Goal: Information Seeking & Learning: Learn about a topic

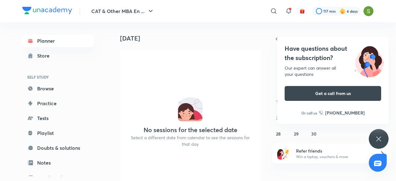
click at [377, 137] on icon at bounding box center [378, 138] width 7 height 7
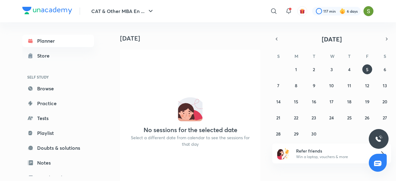
scroll to position [27, 0]
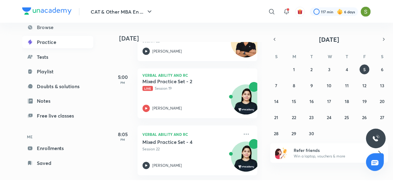
scroll to position [67, 0]
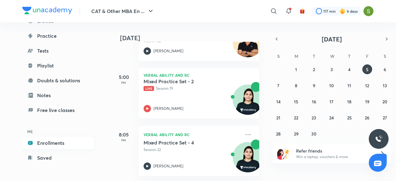
click at [59, 144] on link "Enrollments" at bounding box center [58, 143] width 72 height 12
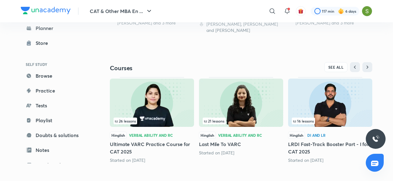
scroll to position [244, 0]
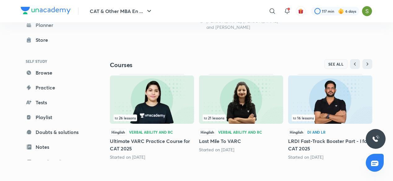
click at [337, 62] on span "SEE ALL" at bounding box center [335, 64] width 15 height 4
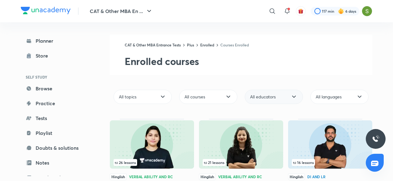
click at [286, 95] on div "All educators" at bounding box center [274, 97] width 58 height 14
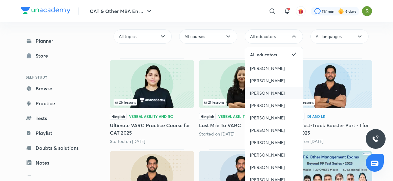
scroll to position [62, 0]
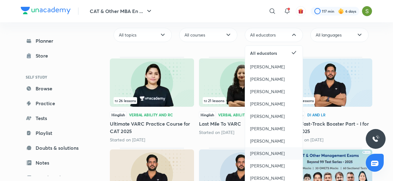
click at [261, 155] on span "Ravi Kumar" at bounding box center [267, 153] width 35 height 6
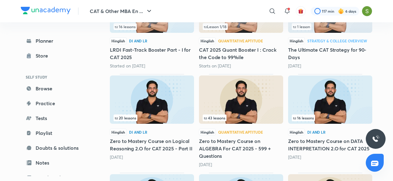
scroll to position [153, 0]
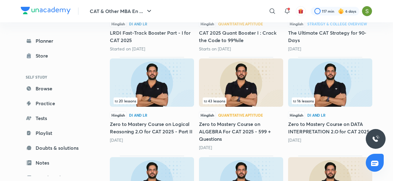
click at [255, 107] on div "43 lessons" at bounding box center [241, 82] width 84 height 49
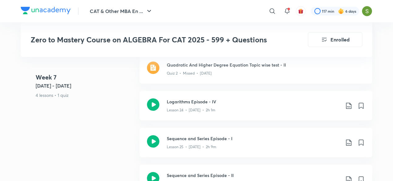
scroll to position [1463, 0]
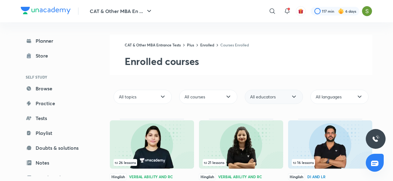
click at [268, 97] on span "All educators" at bounding box center [263, 97] width 26 height 6
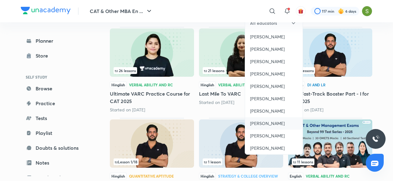
scroll to position [92, 0]
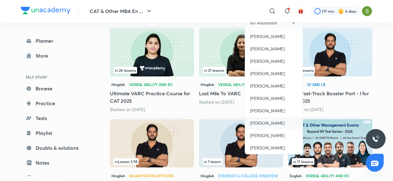
click at [262, 124] on span "Ravi Kumar" at bounding box center [267, 123] width 35 height 6
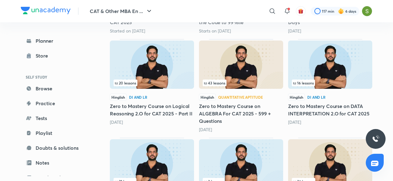
scroll to position [171, 0]
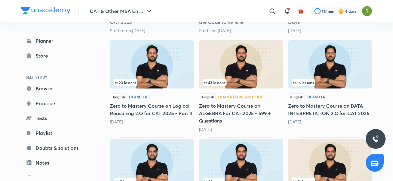
click at [169, 69] on img at bounding box center [152, 64] width 84 height 48
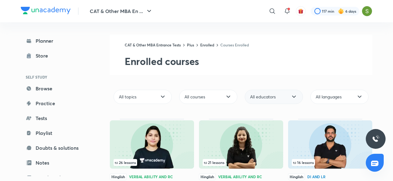
click at [268, 96] on span "All educators" at bounding box center [263, 97] width 26 height 6
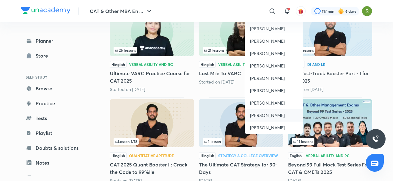
scroll to position [113, 0]
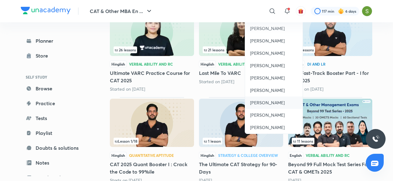
click at [259, 102] on span "Ravi Kumar" at bounding box center [267, 103] width 35 height 6
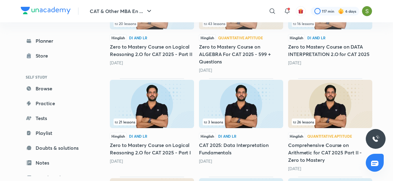
scroll to position [235, 0]
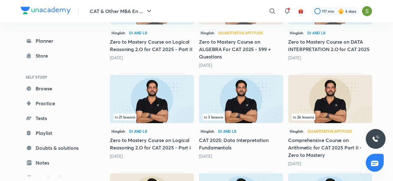
click at [143, 106] on img at bounding box center [152, 99] width 84 height 48
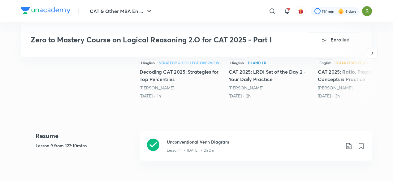
scroll to position [232, 0]
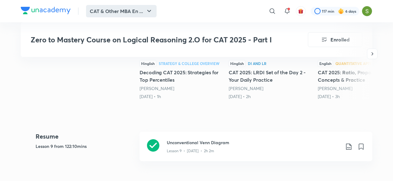
click at [113, 10] on button "CAT & Other MBA En ..." at bounding box center [121, 11] width 70 height 12
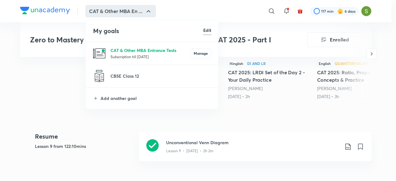
click at [116, 49] on p "CAT & Other MBA Entrance Tests" at bounding box center [150, 50] width 80 height 6
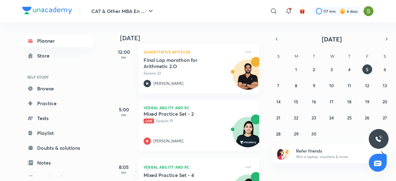
scroll to position [149, 0]
click at [172, 133] on div "Mixed Practice Set - 2 Live Session 19 Deepika Awasthi" at bounding box center [191, 127] width 97 height 34
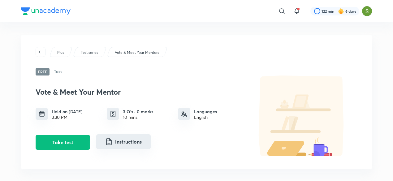
click at [135, 143] on button "Instructions" at bounding box center [123, 141] width 54 height 15
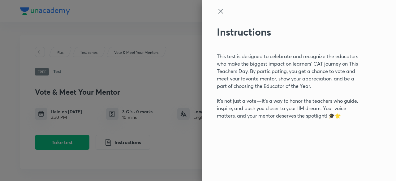
click at [168, 139] on div at bounding box center [198, 90] width 396 height 181
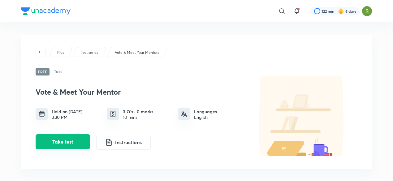
click at [69, 141] on button "Take test" at bounding box center [63, 141] width 54 height 15
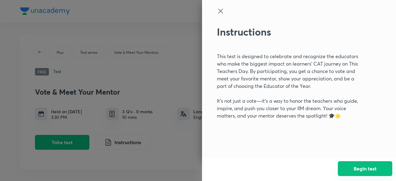
click at [349, 172] on button "Begin test" at bounding box center [365, 168] width 54 height 15
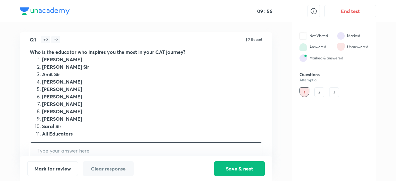
scroll to position [16, 0]
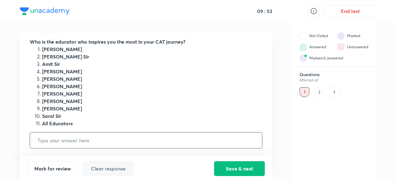
click at [87, 138] on input "text" at bounding box center [146, 140] width 232 height 16
click at [86, 138] on input "text" at bounding box center [146, 140] width 232 height 16
click at [81, 142] on input "text" at bounding box center [146, 140] width 232 height 16
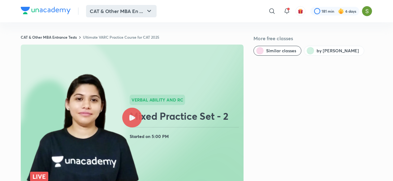
click at [133, 16] on button "CAT & Other MBA En ..." at bounding box center [121, 11] width 70 height 12
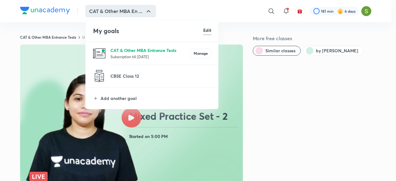
click at [130, 53] on p "CAT & Other MBA Entrance Tests" at bounding box center [150, 50] width 80 height 6
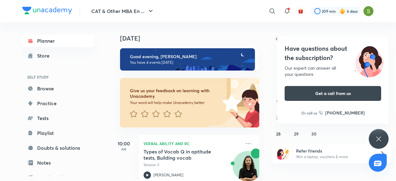
drag, startPoint x: 8, startPoint y: 6, endPoint x: 4, endPoint y: -8, distance: 15.3
click at [4, 0] on html "CAT & Other MBA En ... ​ 209 min 6 days Planner Store SELF STUDY Browse Practic…" at bounding box center [198, 90] width 396 height 181
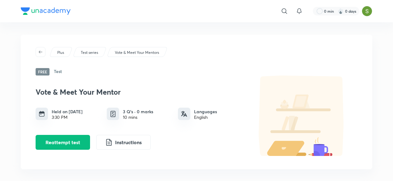
click at [59, 142] on button "Reattempt test" at bounding box center [63, 142] width 54 height 15
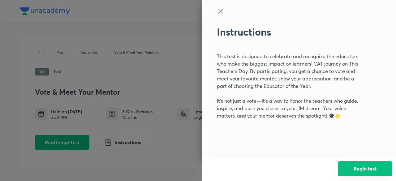
click at [362, 171] on button "Begin test" at bounding box center [365, 168] width 54 height 15
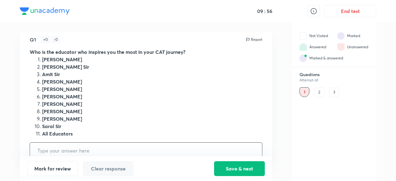
scroll to position [16, 0]
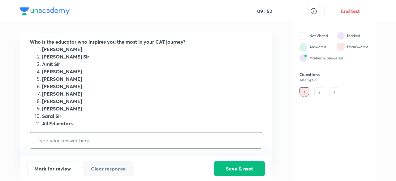
click at [71, 141] on input "text" at bounding box center [146, 140] width 232 height 16
click at [213, 139] on input "text" at bounding box center [146, 140] width 232 height 16
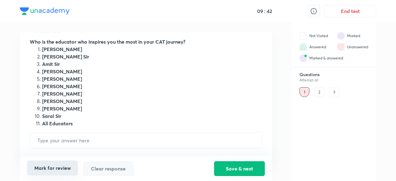
click at [63, 168] on button "Mark for review" at bounding box center [52, 167] width 51 height 15
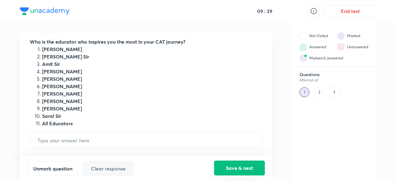
click at [236, 169] on button "Save & next" at bounding box center [239, 167] width 51 height 15
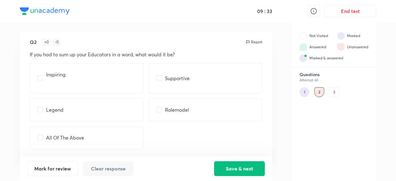
click at [37, 138] on input "checkbox" at bounding box center [41, 137] width 9 height 6
checkbox input "true"
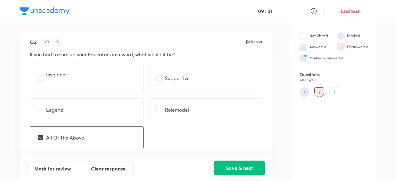
click at [237, 170] on button "Save & next" at bounding box center [239, 167] width 51 height 15
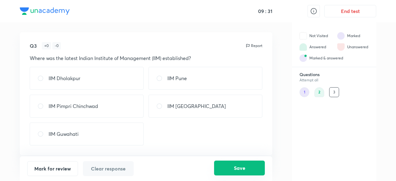
scroll to position [0, 0]
click at [40, 131] on input "radio" at bounding box center [42, 134] width 11 height 6
radio input "true"
click at [237, 169] on button "Save" at bounding box center [239, 167] width 51 height 15
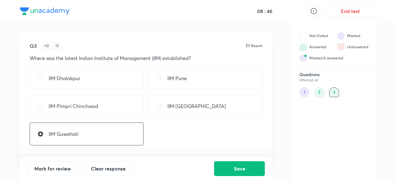
click at [307, 92] on div "1" at bounding box center [304, 92] width 10 height 10
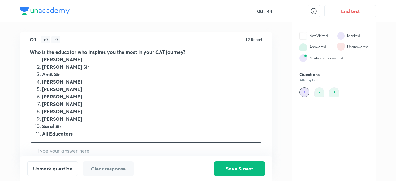
scroll to position [16, 0]
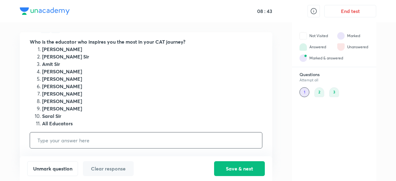
click at [81, 140] on input "text" at bounding box center [146, 140] width 232 height 16
click at [99, 141] on input "text" at bounding box center [146, 140] width 232 height 16
click at [106, 170] on button "Clear response" at bounding box center [108, 168] width 51 height 15
click at [112, 142] on input "text" at bounding box center [146, 140] width 232 height 16
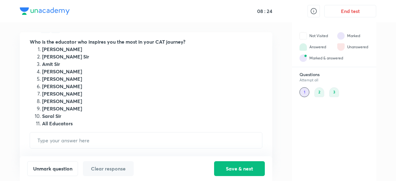
click at [42, 108] on li "[PERSON_NAME]" at bounding box center [152, 108] width 220 height 7
drag, startPoint x: 40, startPoint y: 92, endPoint x: 48, endPoint y: 142, distance: 50.2
click at [48, 142] on div "Q1 + 0 - 0 Report Who is the educator who inspires you the most in your CAT jou…" at bounding box center [146, 95] width 252 height 126
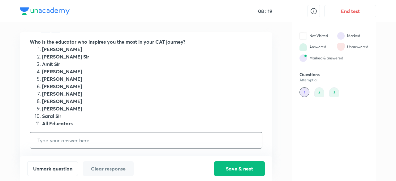
click at [52, 139] on input "text" at bounding box center [146, 140] width 232 height 16
type input "7"
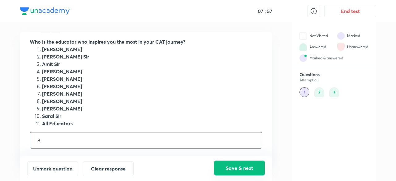
type input "8"
click at [230, 168] on button "Save & next" at bounding box center [239, 167] width 51 height 15
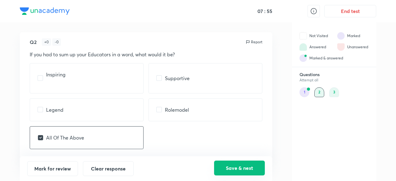
click at [230, 168] on button "Save & next" at bounding box center [239, 167] width 51 height 15
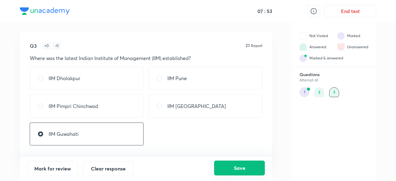
click at [230, 168] on button "Save" at bounding box center [239, 167] width 51 height 15
click at [233, 167] on button "Save" at bounding box center [239, 167] width 51 height 15
click at [334, 94] on div "3" at bounding box center [334, 92] width 10 height 10
click at [307, 91] on div at bounding box center [308, 89] width 4 height 4
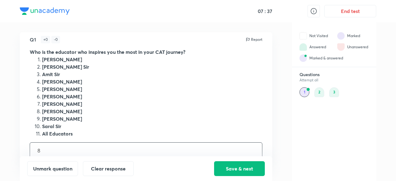
scroll to position [16, 0]
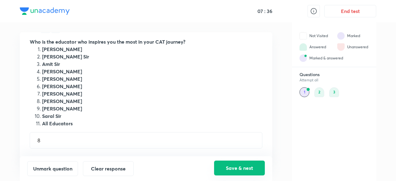
click at [230, 168] on button "Save & next" at bounding box center [239, 167] width 51 height 15
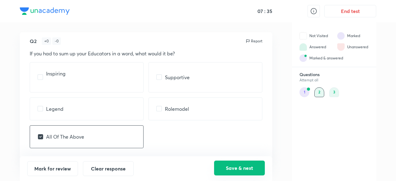
scroll to position [4, 0]
click at [230, 168] on button "Save & next" at bounding box center [239, 167] width 51 height 15
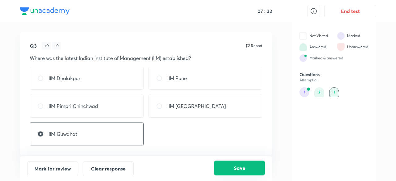
click at [230, 168] on button "Save" at bounding box center [239, 167] width 51 height 15
click at [172, 143] on div "IIM Dholakpur IIM Pune IIM Pimpri Chinchwad IIM Goa IIM [GEOGRAPHIC_DATA]" at bounding box center [146, 106] width 232 height 79
click at [350, 134] on div "Questions Attempt all 1 2 3" at bounding box center [334, 126] width 84 height 109
click at [305, 89] on div "1" at bounding box center [304, 92] width 10 height 10
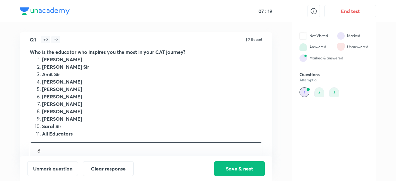
scroll to position [16, 0]
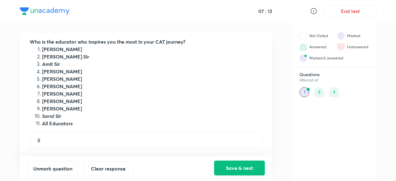
click at [238, 167] on button "Save & next" at bounding box center [239, 167] width 51 height 15
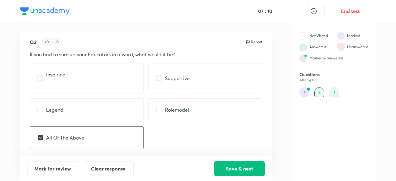
click at [117, 88] on div "Inspiring" at bounding box center [87, 78] width 114 height 30
checkbox input "true"
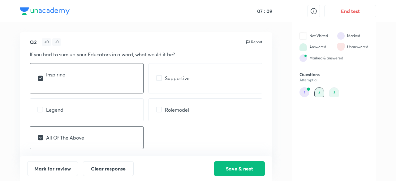
click at [53, 104] on div "Legend" at bounding box center [87, 109] width 114 height 23
checkbox input "true"
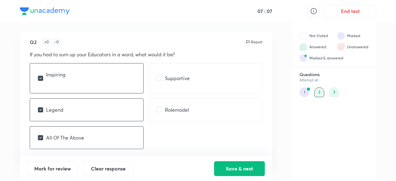
click at [41, 79] on input "checkbox" at bounding box center [41, 78] width 9 height 6
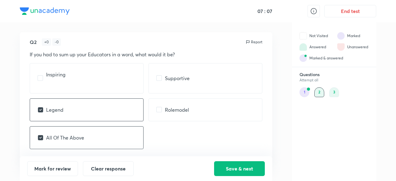
click at [41, 79] on input "checkbox" at bounding box center [41, 78] width 9 height 6
checkbox input "true"
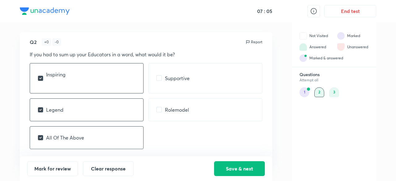
click at [39, 109] on input "checkbox" at bounding box center [41, 110] width 9 height 6
checkbox input "false"
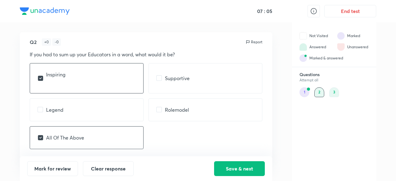
click at [42, 83] on div "Inspiring" at bounding box center [87, 78] width 114 height 30
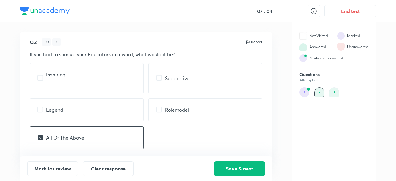
click at [42, 83] on div "Inspiring" at bounding box center [87, 78] width 114 height 30
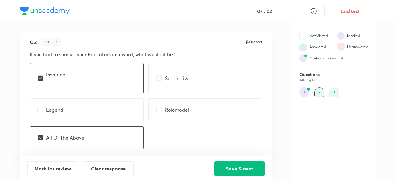
click at [41, 76] on input "checkbox" at bounding box center [41, 78] width 9 height 6
checkbox input "false"
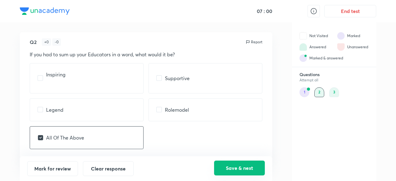
click at [231, 168] on button "Save & next" at bounding box center [239, 167] width 51 height 15
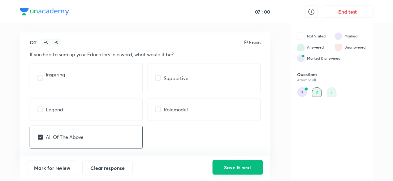
scroll to position [0, 0]
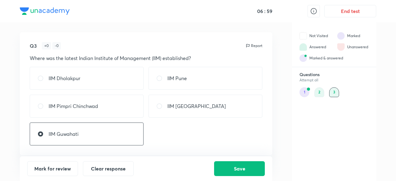
click at [109, 100] on div "IIM Pimpri Chinchwad" at bounding box center [87, 106] width 114 height 23
radio input "true"
radio input "false"
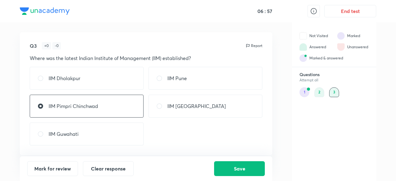
click at [76, 131] on p "IIM Guwahati" at bounding box center [64, 133] width 30 height 7
radio input "false"
radio input "true"
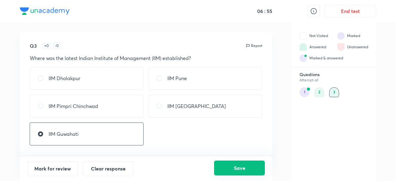
click at [235, 172] on button "Save" at bounding box center [239, 167] width 51 height 15
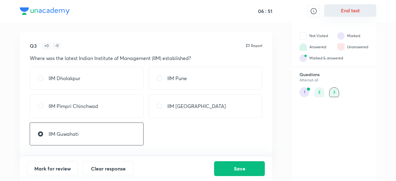
click at [342, 8] on button "End test" at bounding box center [350, 10] width 52 height 12
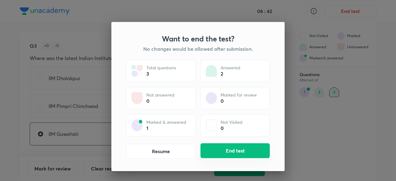
click at [255, 150] on button "End test" at bounding box center [234, 150] width 69 height 15
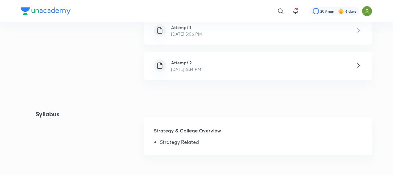
scroll to position [183, 0]
click at [229, 64] on div "Attempt 2 [DATE] 6:34 PM" at bounding box center [258, 65] width 228 height 28
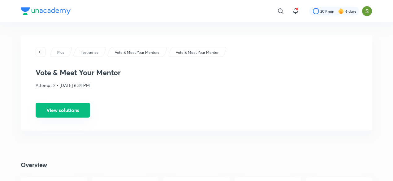
click at [75, 109] on button "View solutions" at bounding box center [63, 110] width 54 height 15
